Goal: Information Seeking & Learning: Learn about a topic

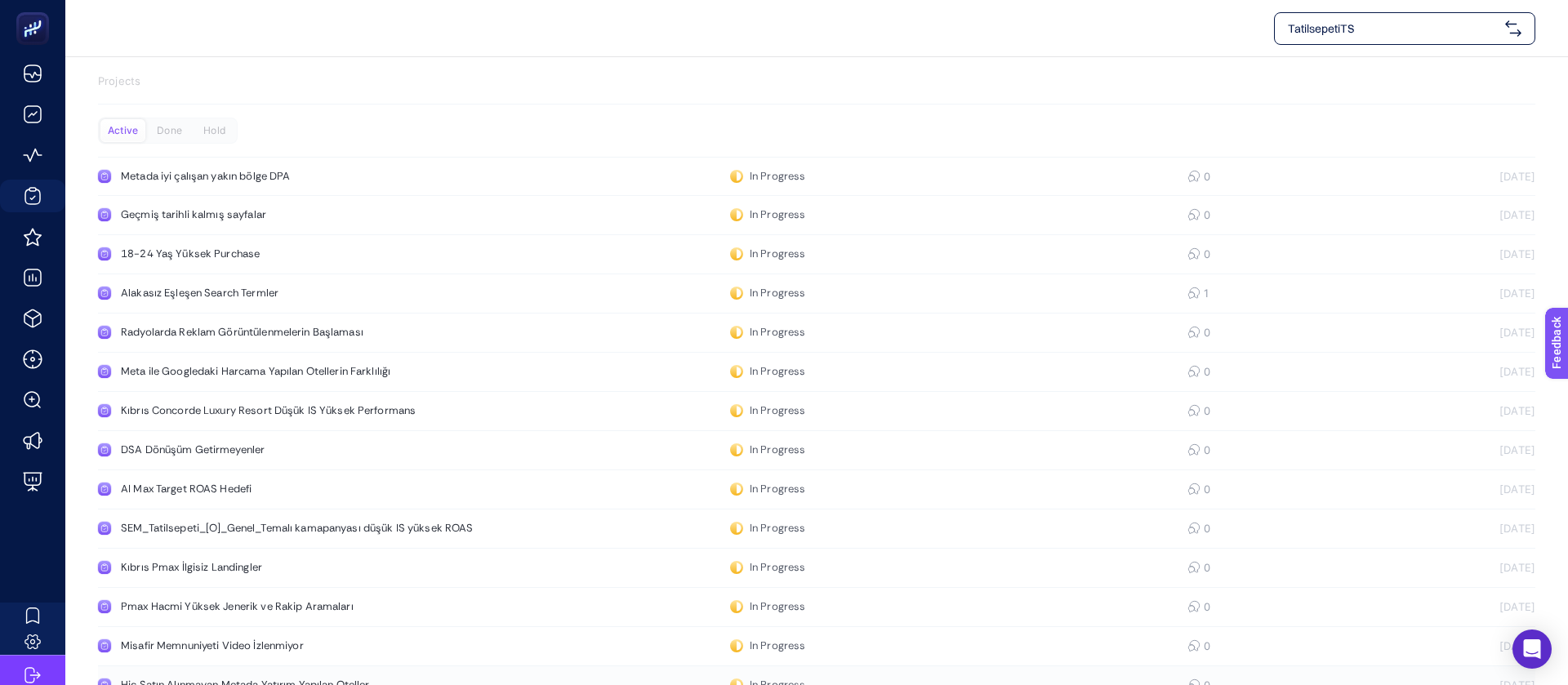
click at [200, 678] on div "Hiç Satın Alınmayan Metada Yatırım Yapılan Oteller" at bounding box center [310, 685] width 378 height 13
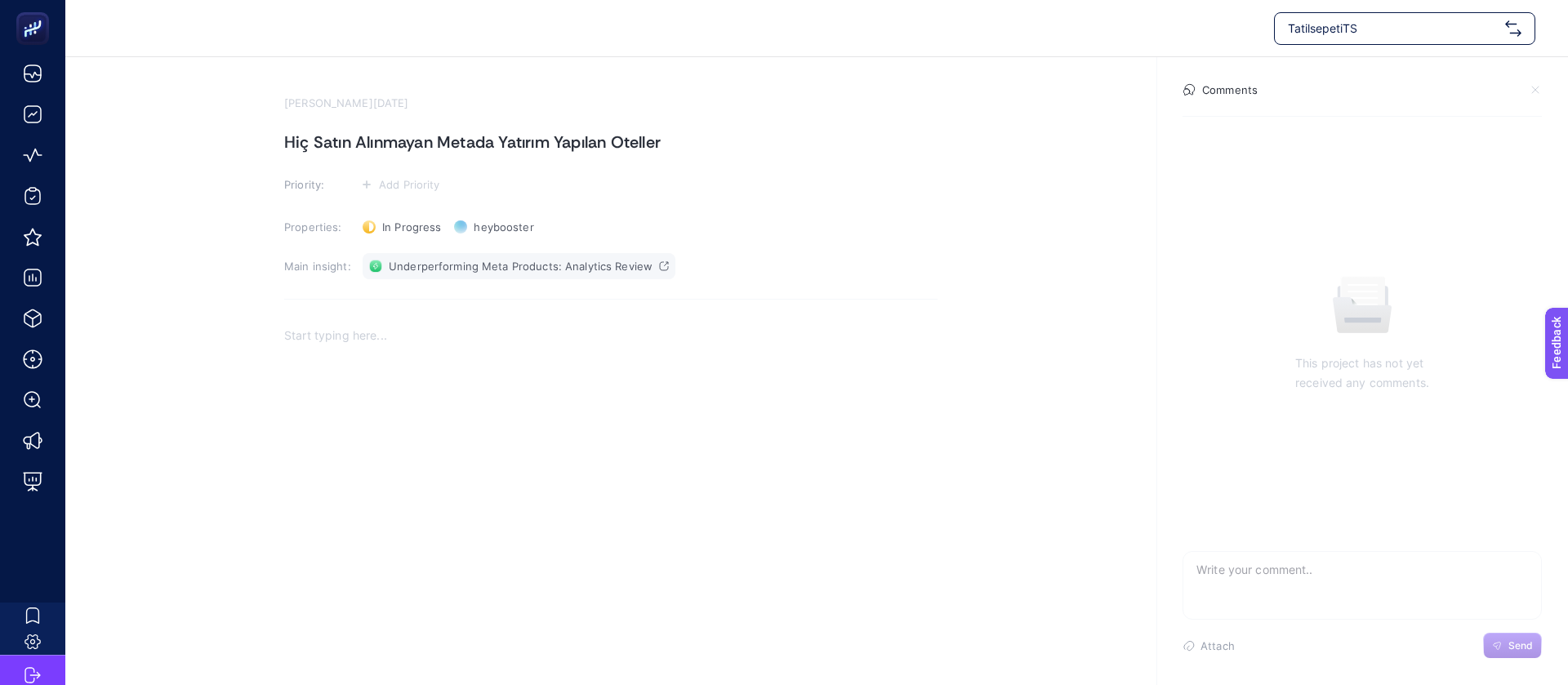
click at [456, 260] on span "Underperforming Meta Products: Analytics Review" at bounding box center [520, 267] width 263 height 13
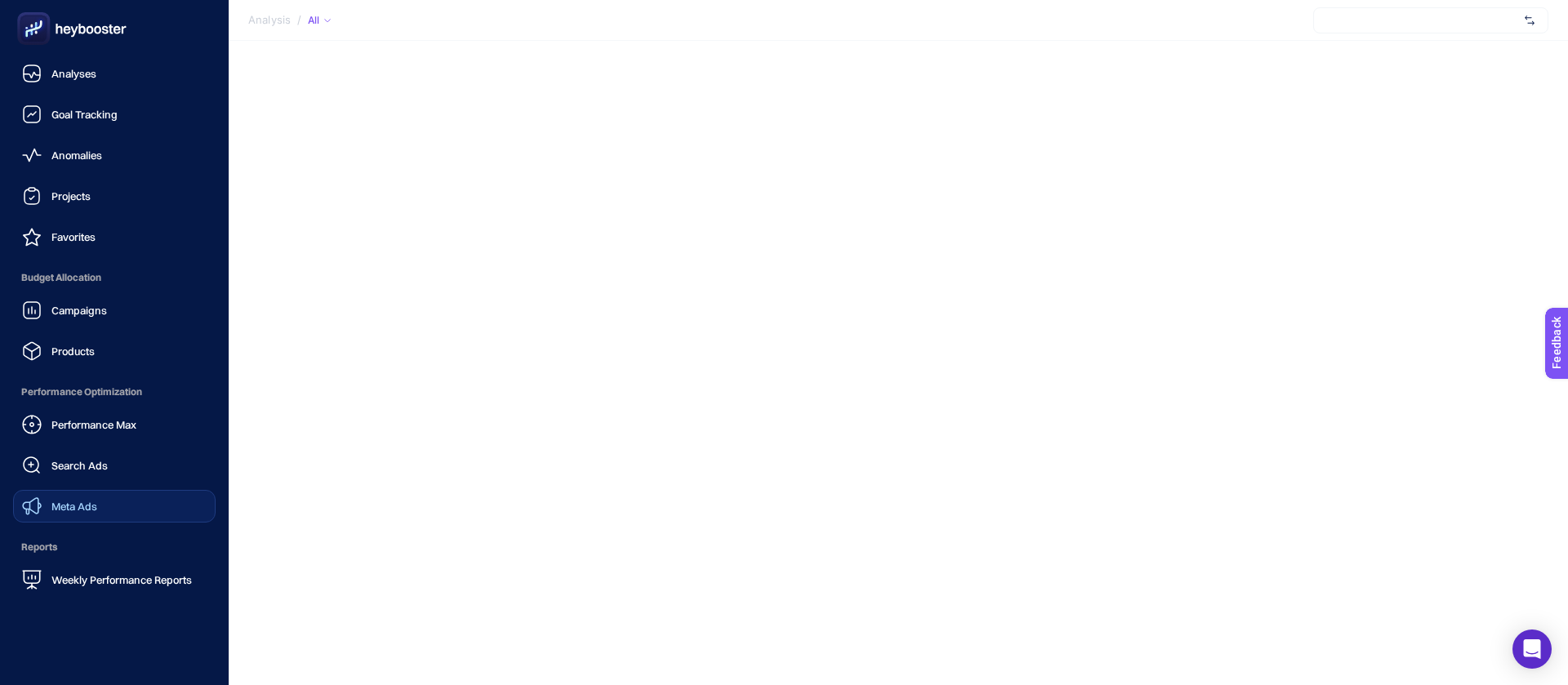
click at [90, 490] on link "Meta Ads" at bounding box center [114, 506] width 202 height 33
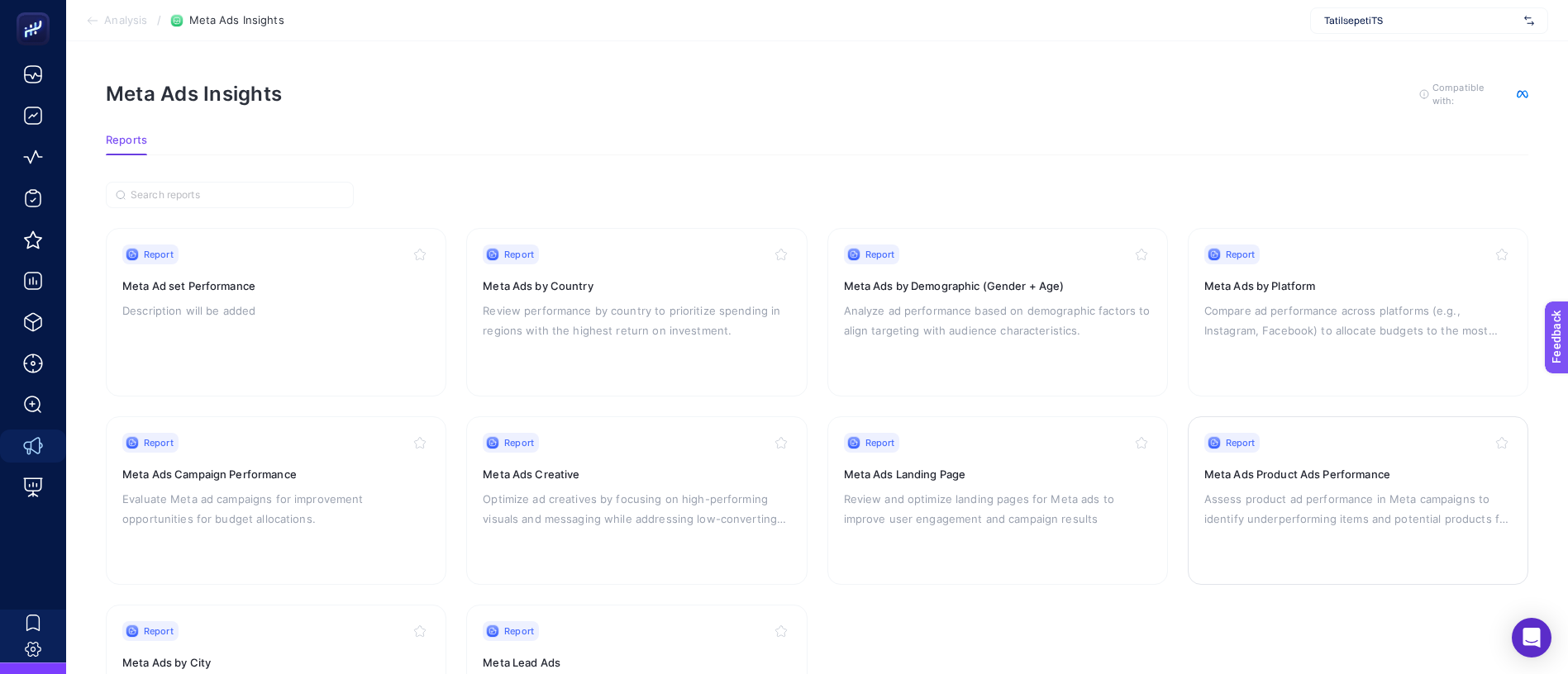
click at [1362, 472] on div "Report Meta Ads Product Ads Performance Assess product ad performance in Meta c…" at bounding box center [1358, 501] width 307 height 136
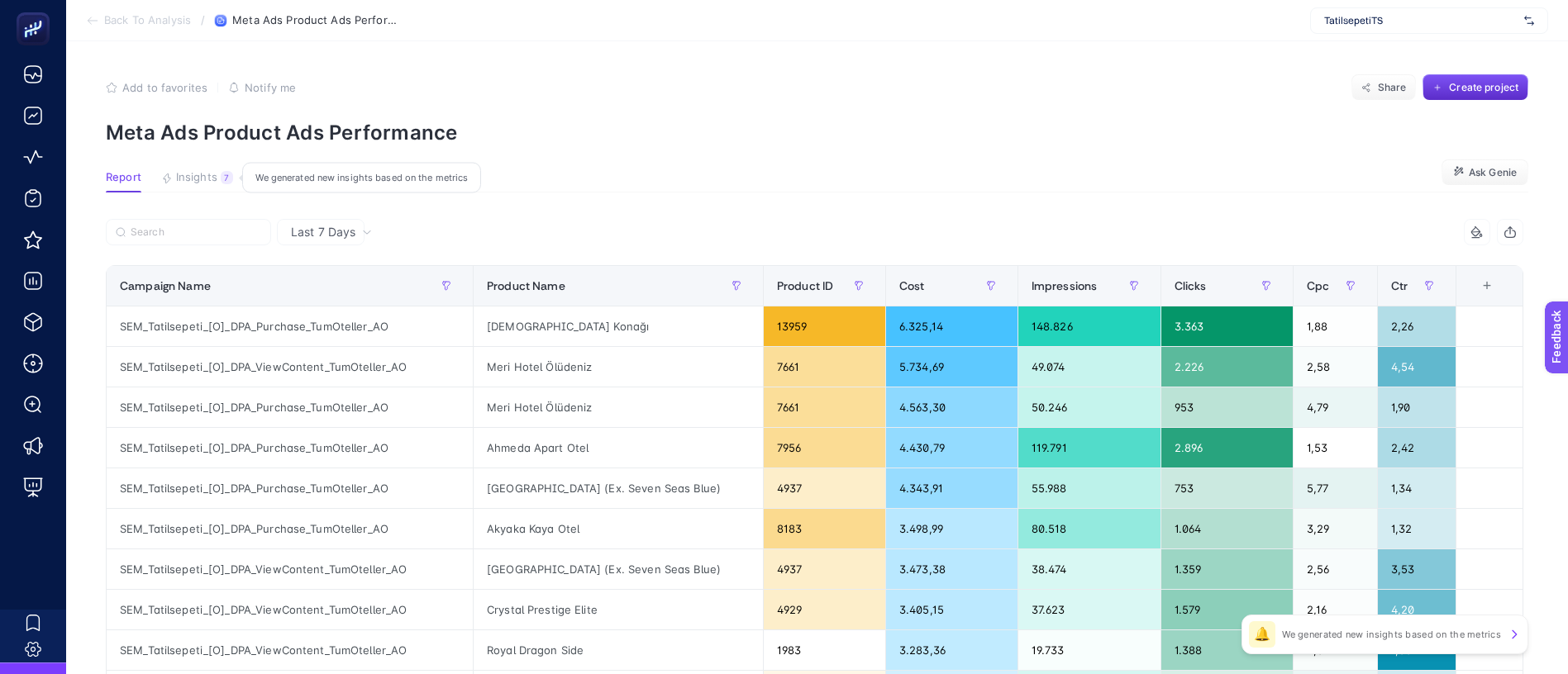
click at [188, 171] on span "Insights" at bounding box center [196, 178] width 42 height 14
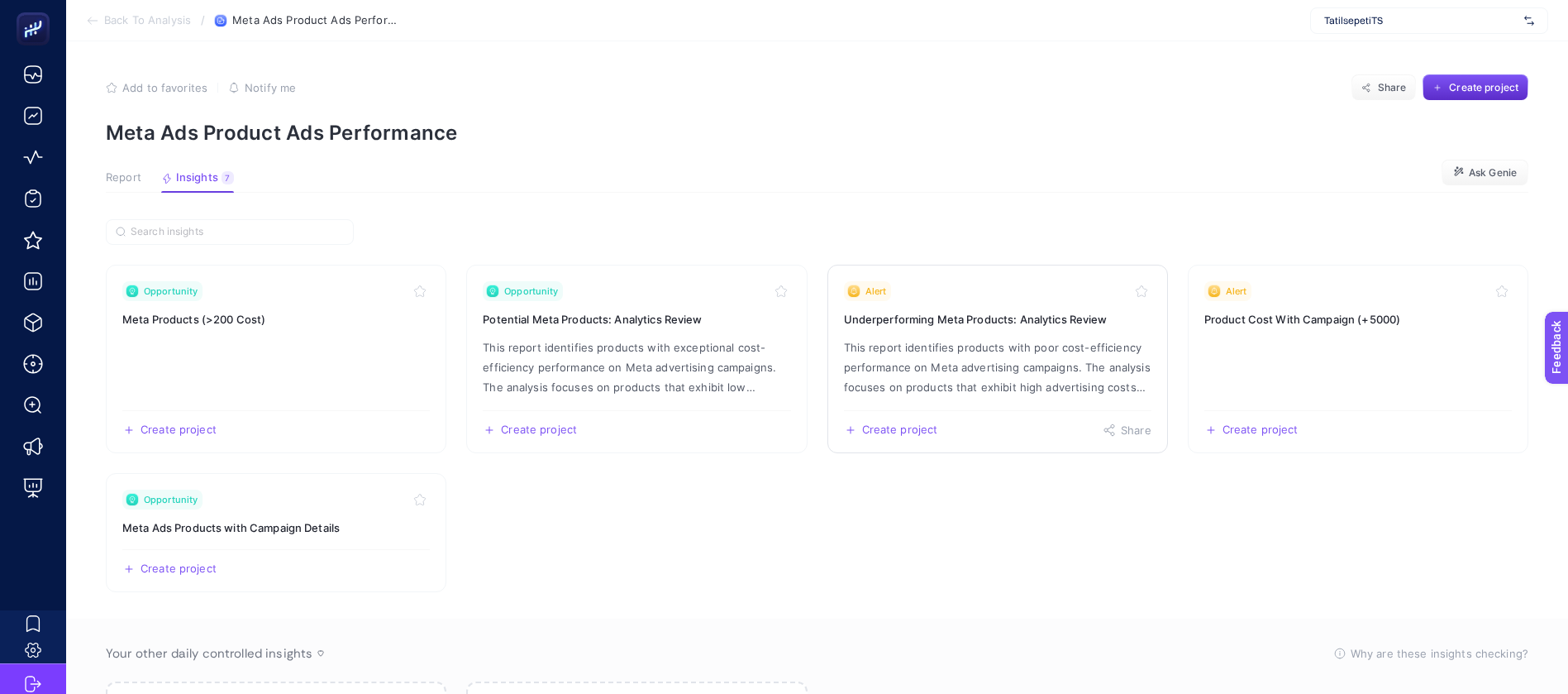
click at [1003, 337] on p "This report identifies products with poor cost-efficiency performance on Meta a…" at bounding box center [998, 367] width 307 height 59
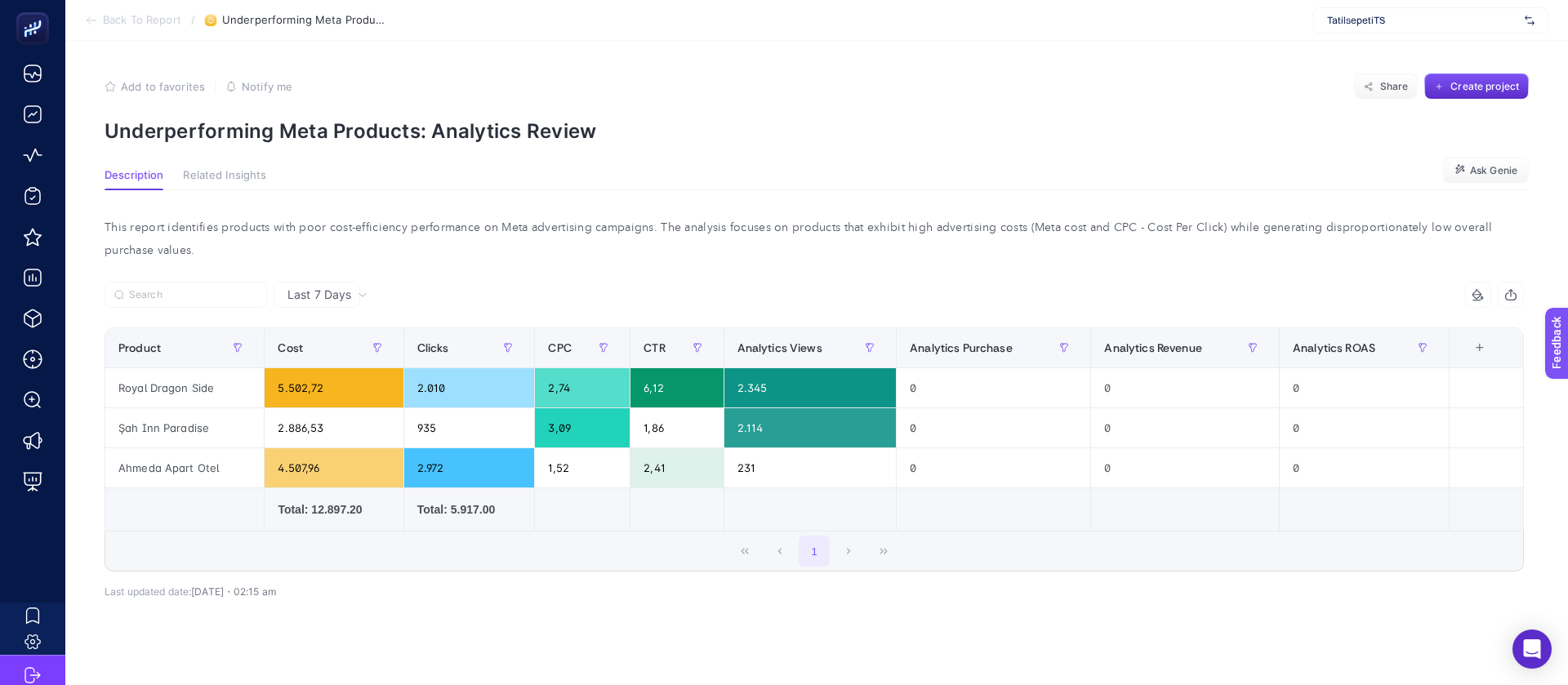
click at [288, 287] on span "Last 7 Days" at bounding box center [320, 294] width 64 height 16
click at [313, 360] on li "Last 30 Days" at bounding box center [317, 382] width 77 height 46
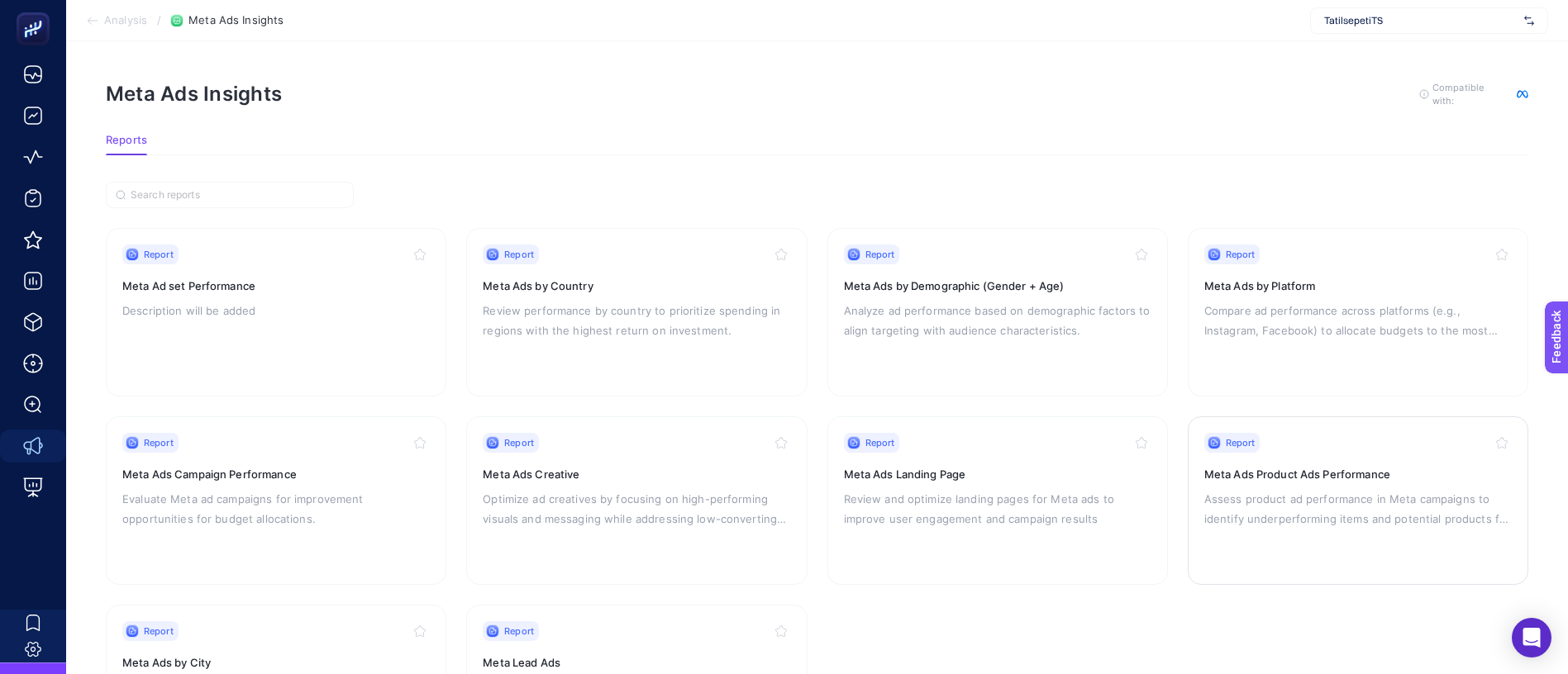
click at [1287, 489] on p "Assess product ad performance in Meta campaigns to identify underperforming ite…" at bounding box center [1358, 508] width 307 height 40
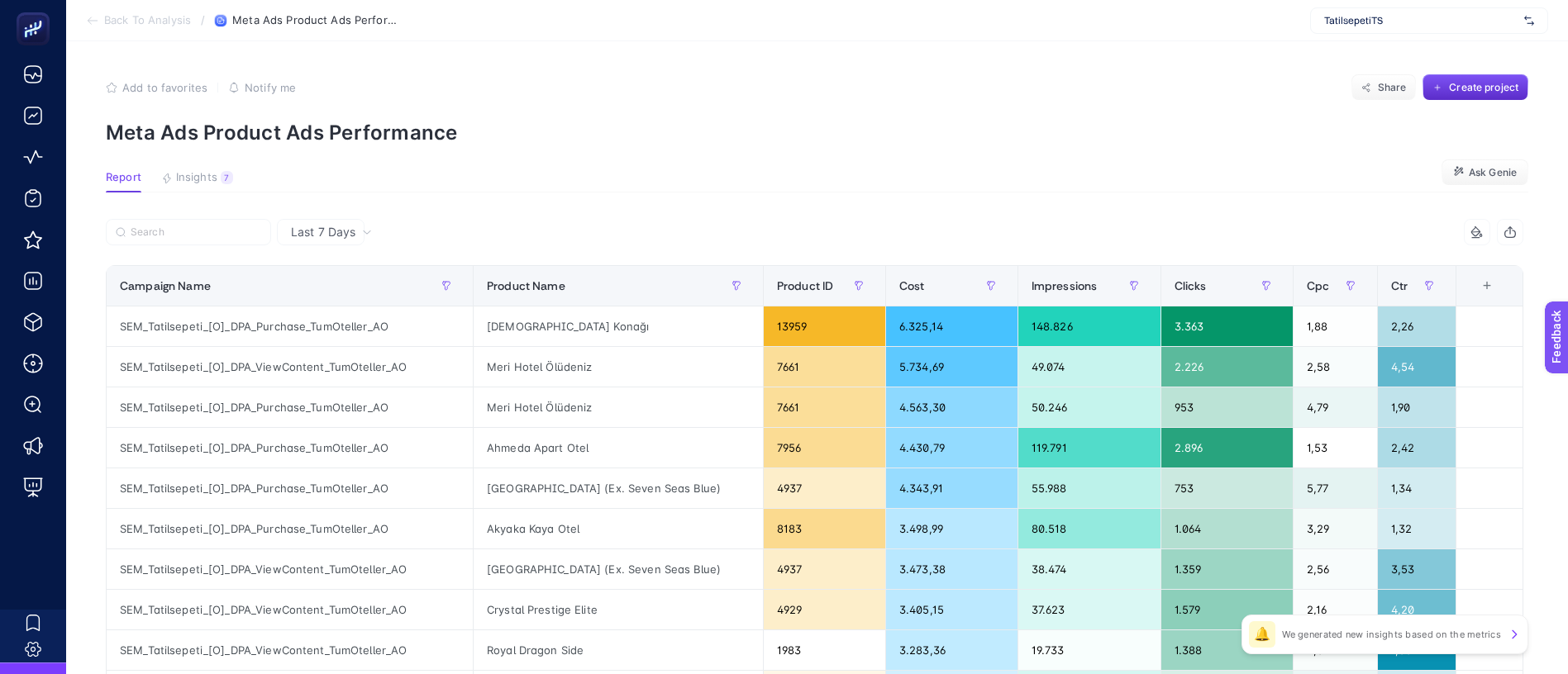
scroll to position [0, 1]
